Goal: Book appointment/travel/reservation

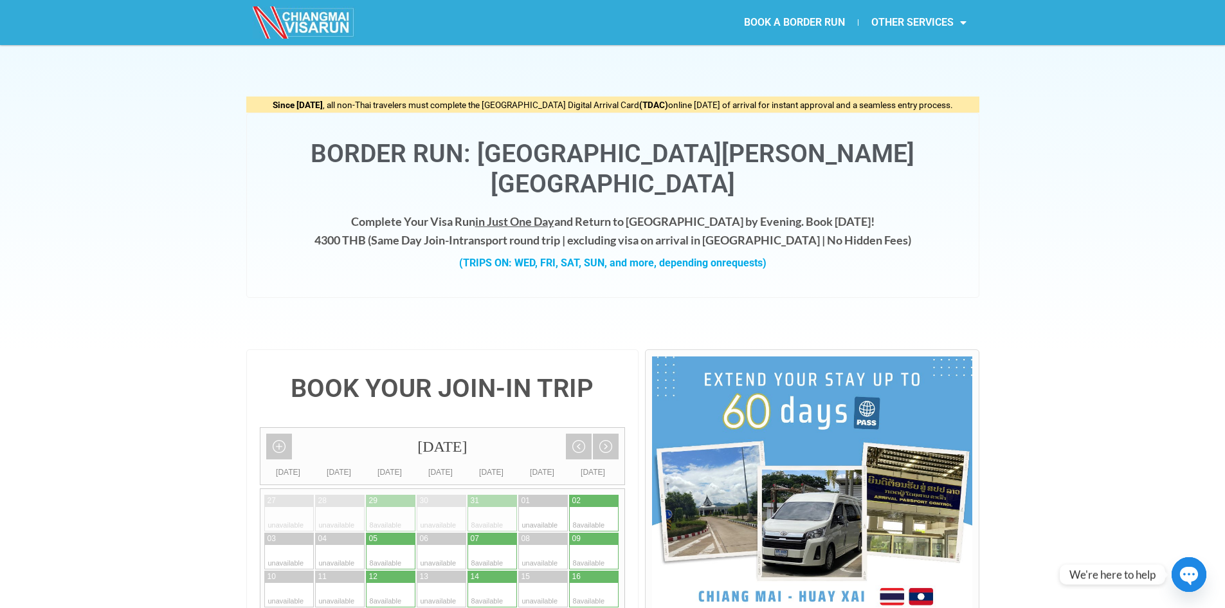
scroll to position [129, 0]
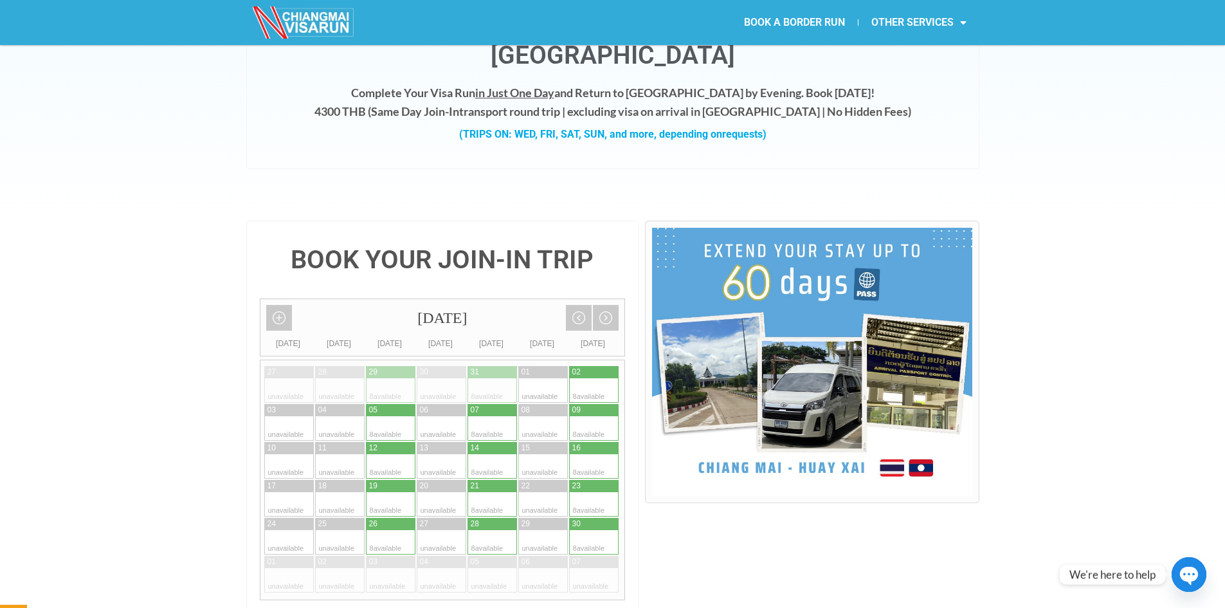
click at [789, 351] on img at bounding box center [812, 362] width 320 height 268
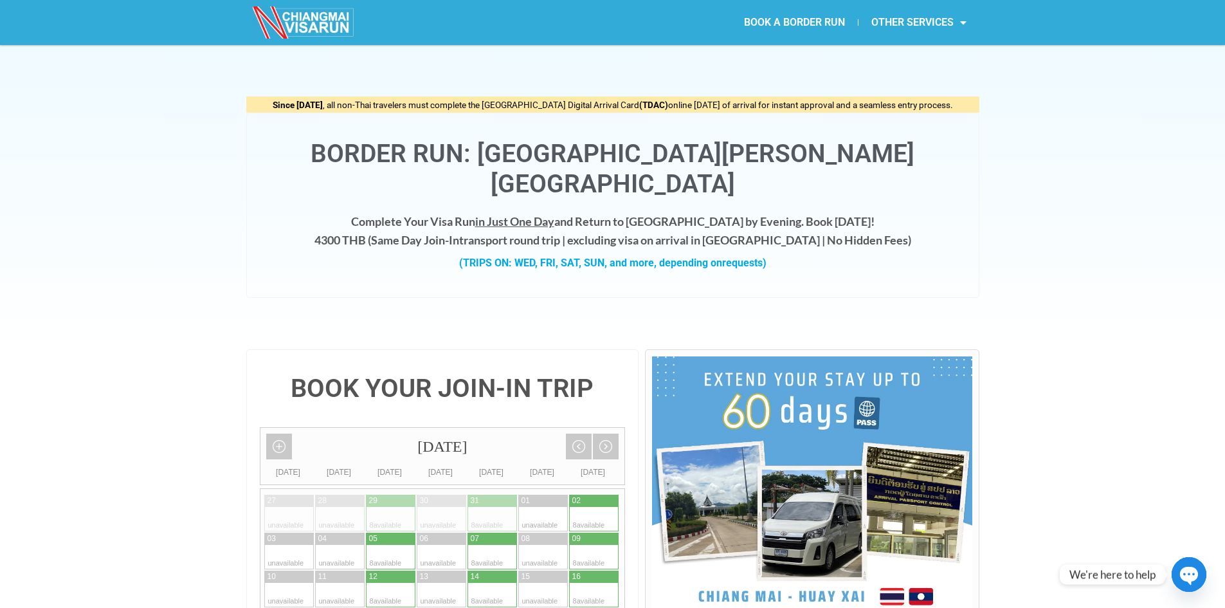
click at [334, 23] on img at bounding box center [304, 22] width 103 height 32
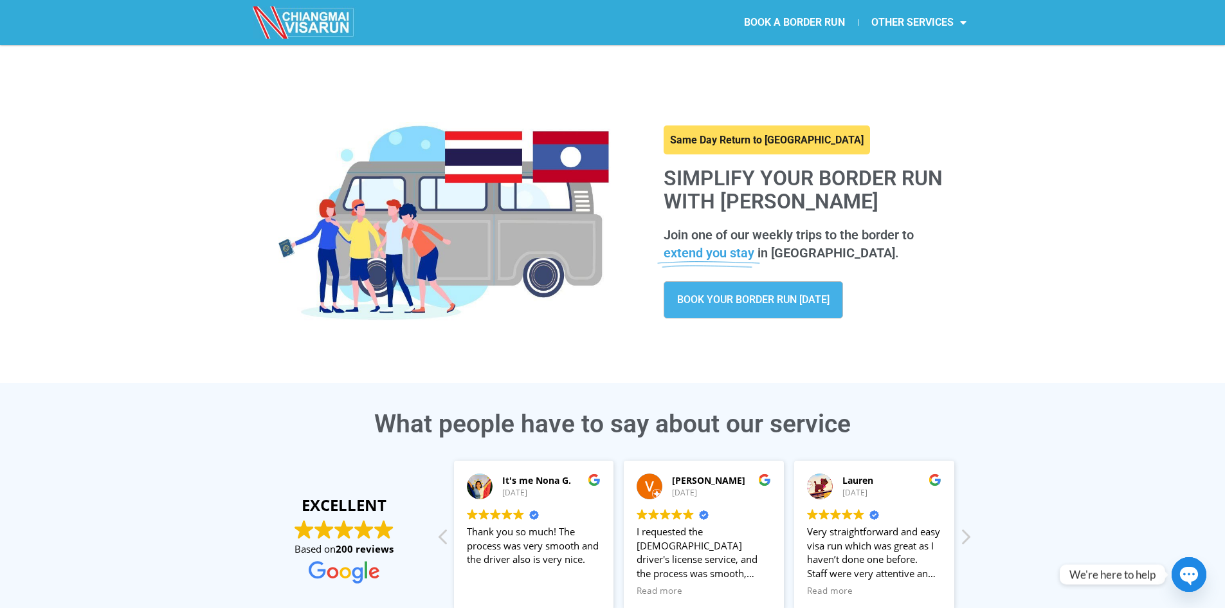
click at [755, 301] on span "BOOK YOUR BORDER RUN TODAY" at bounding box center [753, 300] width 152 height 10
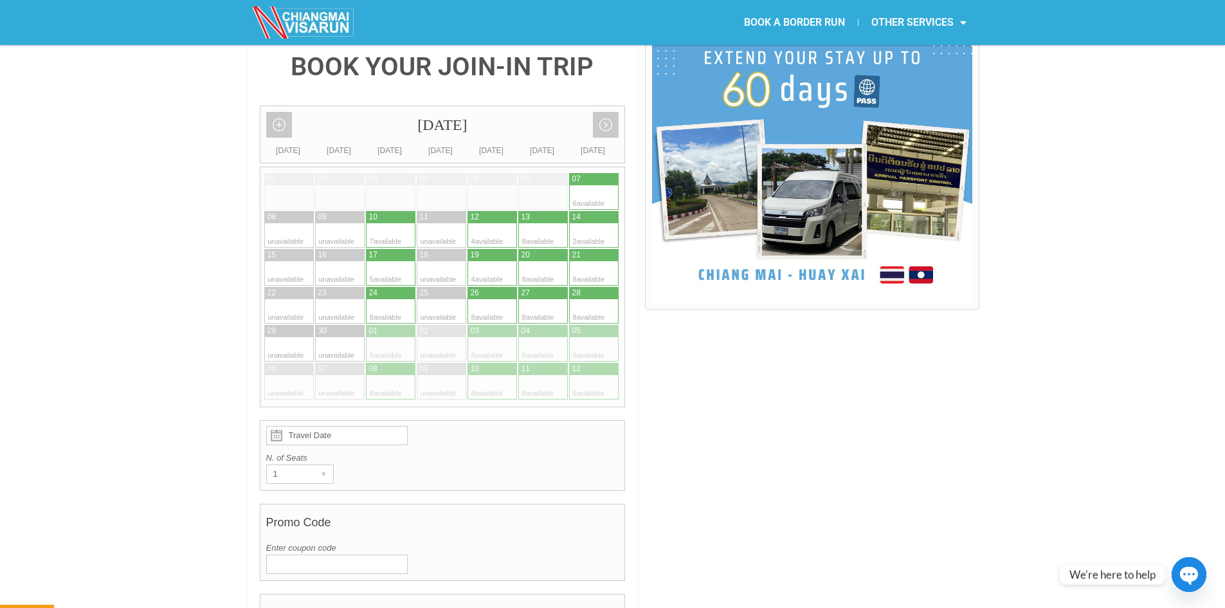
scroll to position [257, 0]
